Goal: Information Seeking & Learning: Compare options

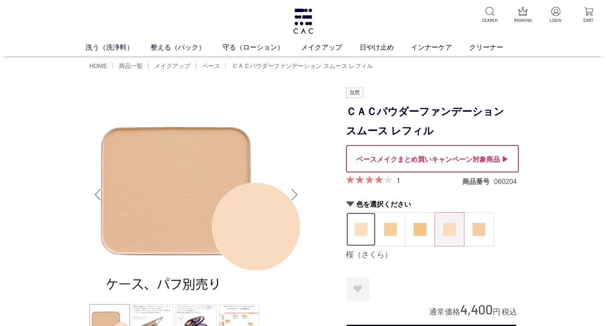
click at [363, 228] on img at bounding box center [360, 229] width 13 height 13
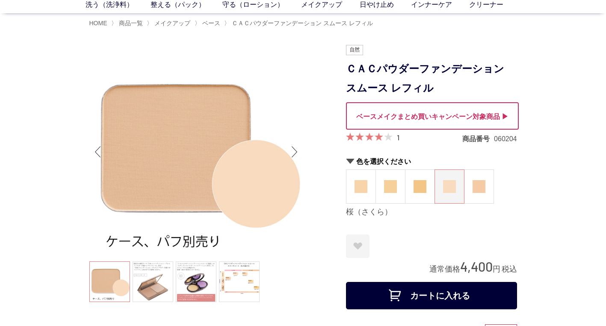
scroll to position [86, 0]
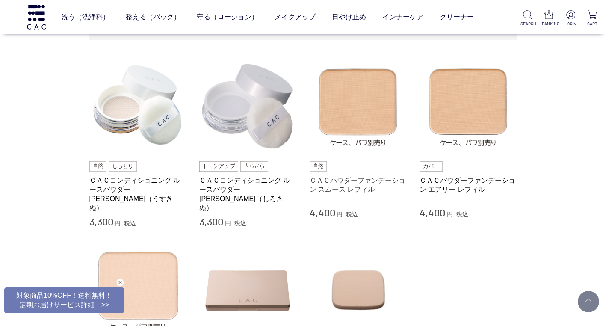
scroll to position [191, 0]
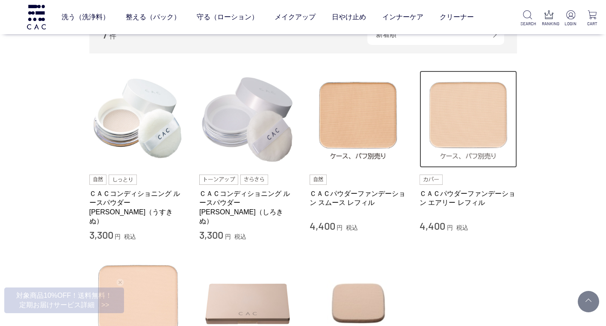
click at [475, 132] on img at bounding box center [467, 119] width 97 height 97
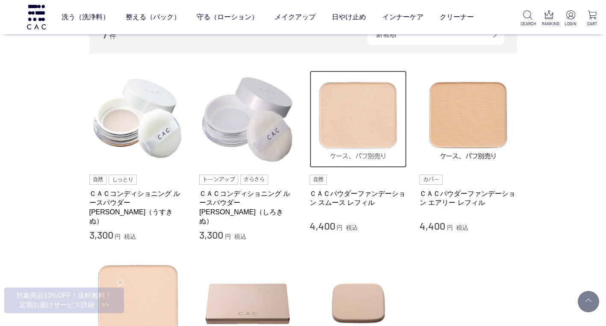
click at [372, 145] on img at bounding box center [358, 119] width 97 height 97
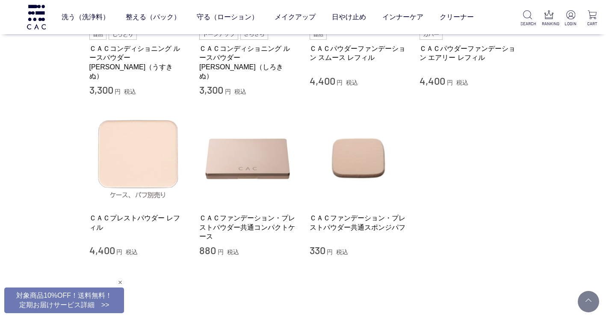
scroll to position [362, 0]
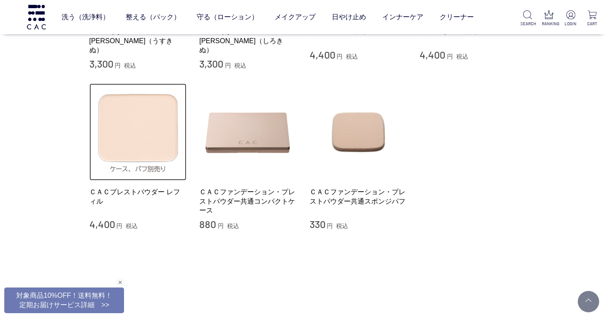
click at [129, 138] on img at bounding box center [137, 131] width 97 height 97
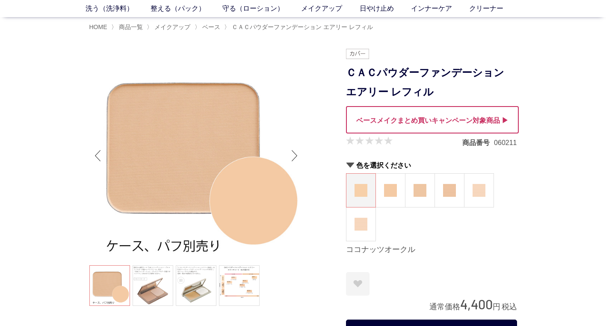
scroll to position [86, 0]
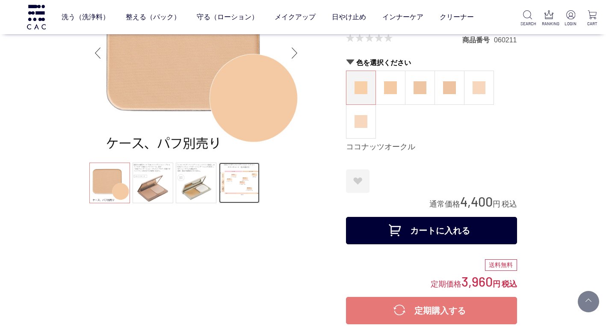
click at [248, 176] on link at bounding box center [239, 182] width 41 height 41
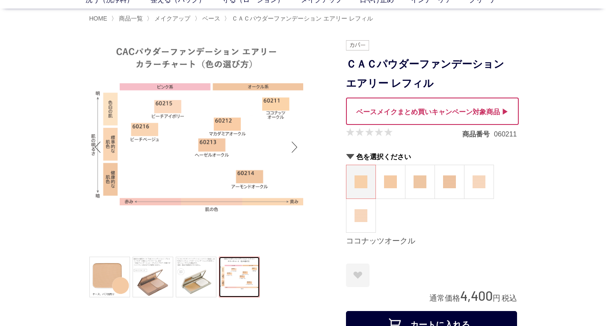
scroll to position [43, 0]
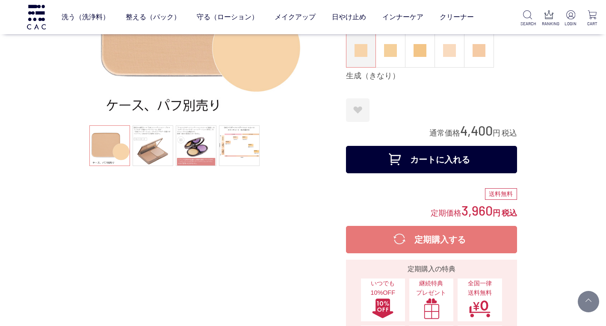
scroll to position [128, 0]
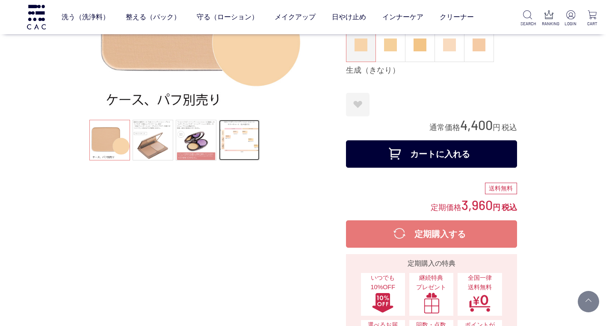
click at [236, 139] on link at bounding box center [239, 140] width 41 height 41
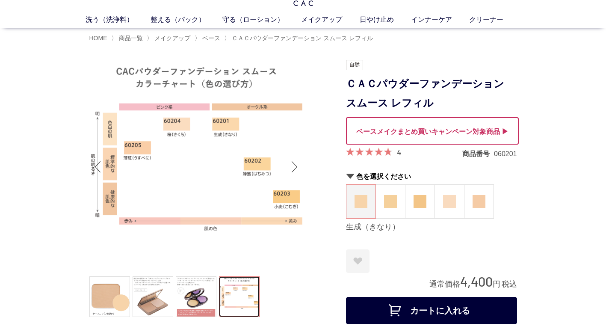
scroll to position [43, 0]
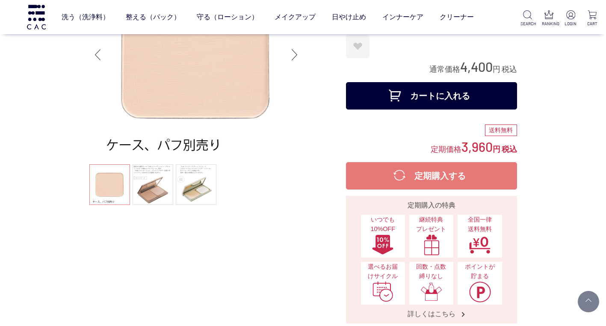
scroll to position [86, 0]
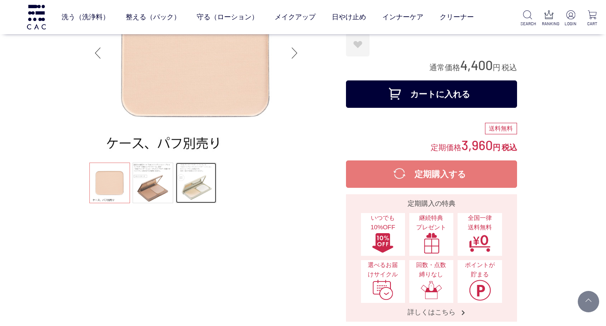
click at [185, 182] on link at bounding box center [196, 182] width 41 height 41
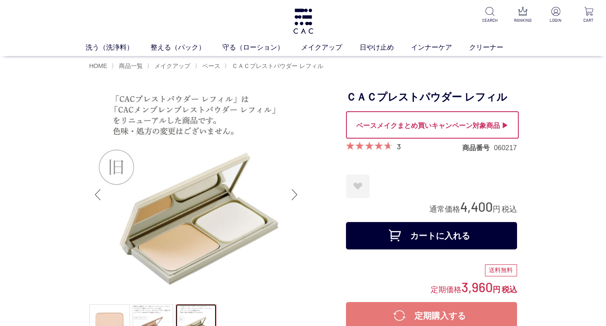
scroll to position [43, 0]
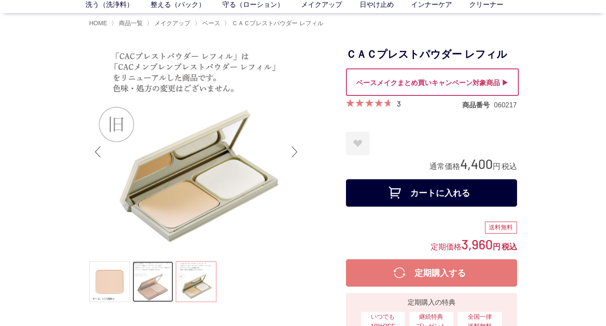
click at [142, 272] on link at bounding box center [153, 281] width 41 height 41
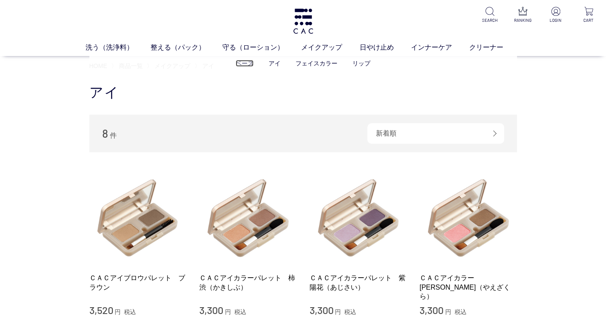
click at [246, 65] on link "ベース" at bounding box center [245, 63] width 18 height 7
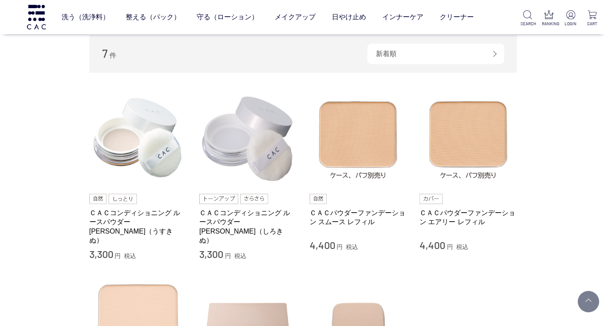
scroll to position [214, 0]
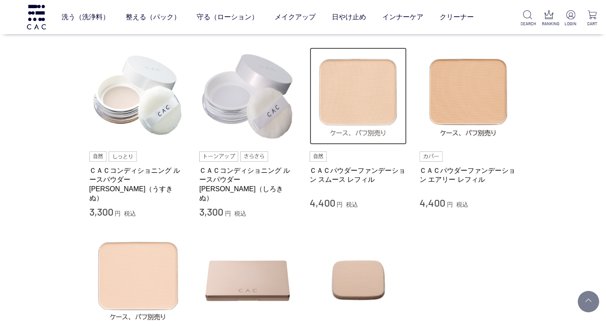
click at [365, 120] on img at bounding box center [358, 95] width 97 height 97
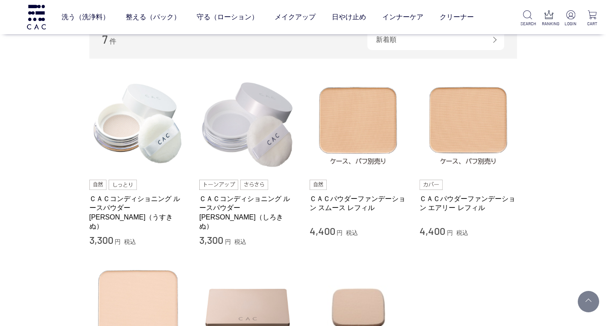
scroll to position [171, 0]
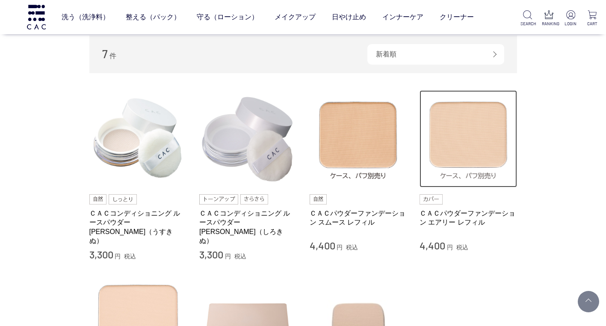
click at [482, 155] on img at bounding box center [467, 138] width 97 height 97
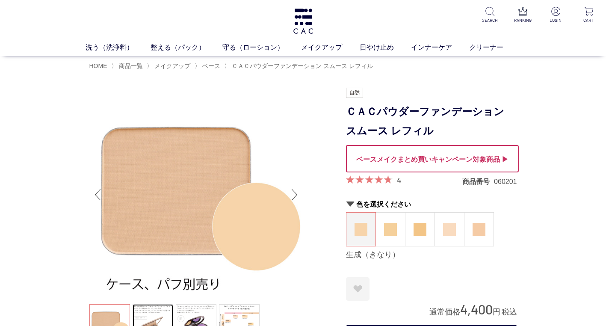
scroll to position [86, 0]
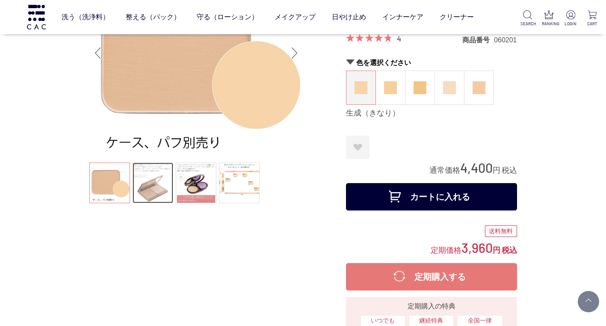
click at [146, 177] on link at bounding box center [153, 182] width 41 height 41
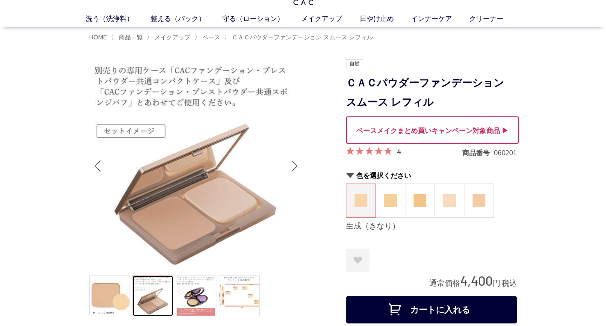
scroll to position [43, 0]
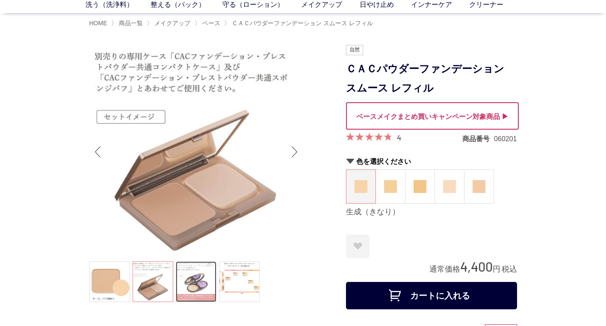
click at [194, 276] on link at bounding box center [196, 281] width 41 height 41
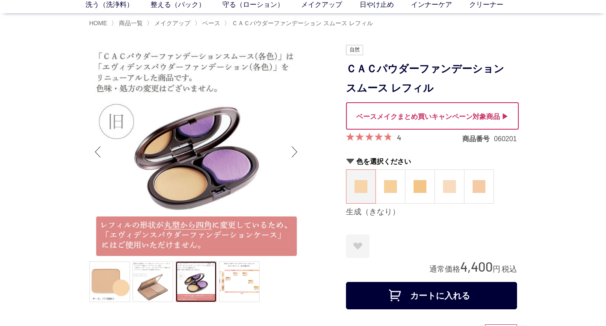
click at [295, 152] on div "Next slide" at bounding box center [294, 152] width 17 height 34
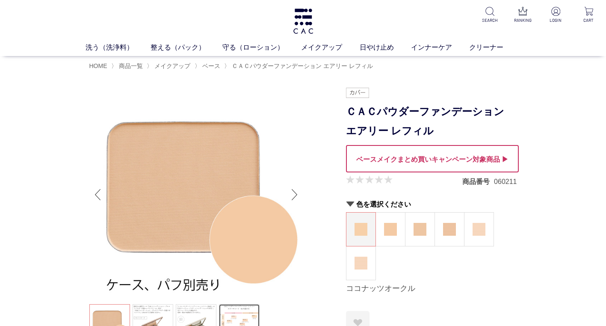
click at [245, 316] on link at bounding box center [239, 324] width 41 height 41
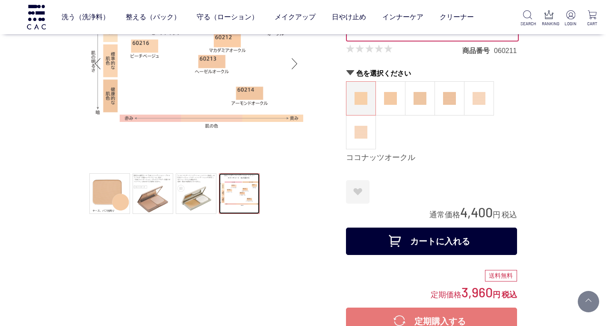
scroll to position [86, 0]
